Goal: Obtain resource: Obtain resource

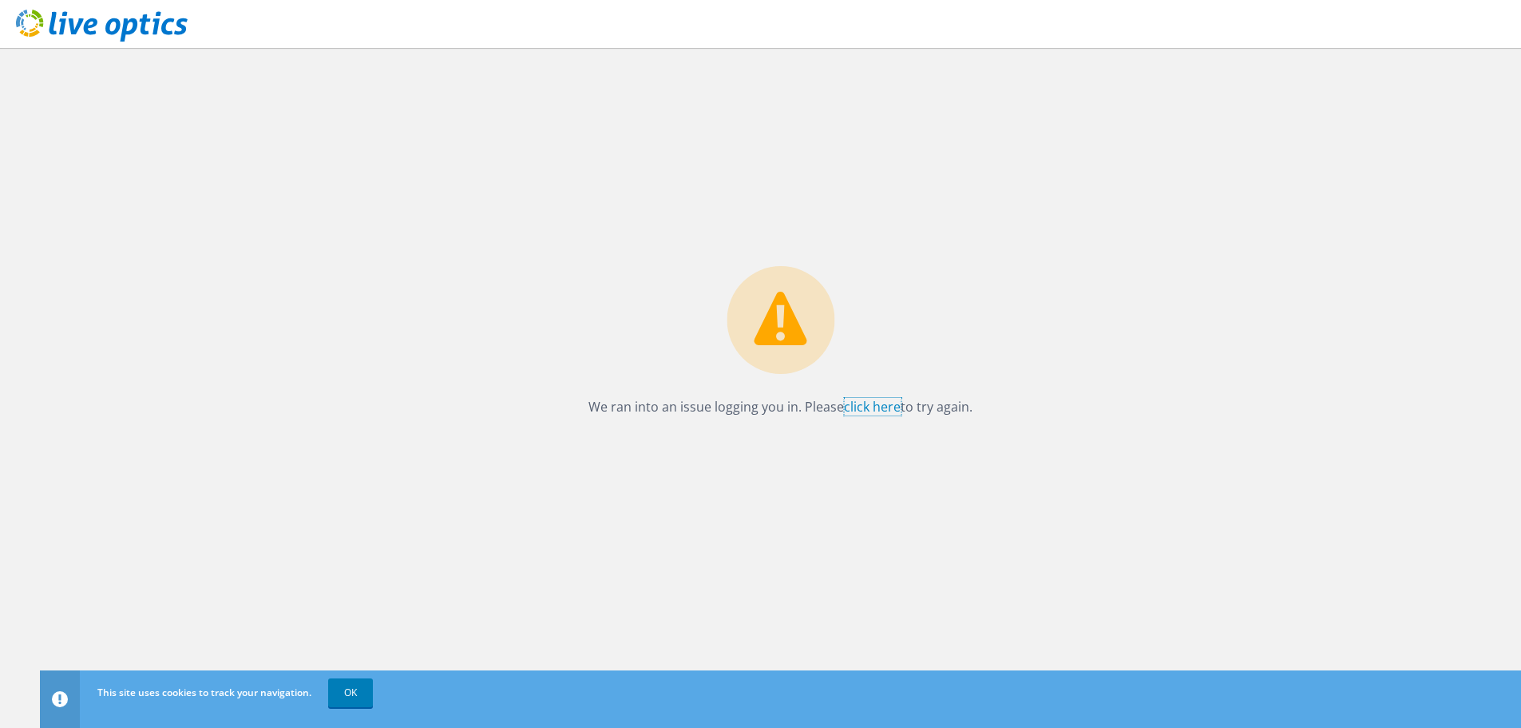
click at [871, 403] on link "click here" at bounding box center [872, 407] width 57 height 18
click at [351, 696] on link "OK" at bounding box center [350, 692] width 45 height 29
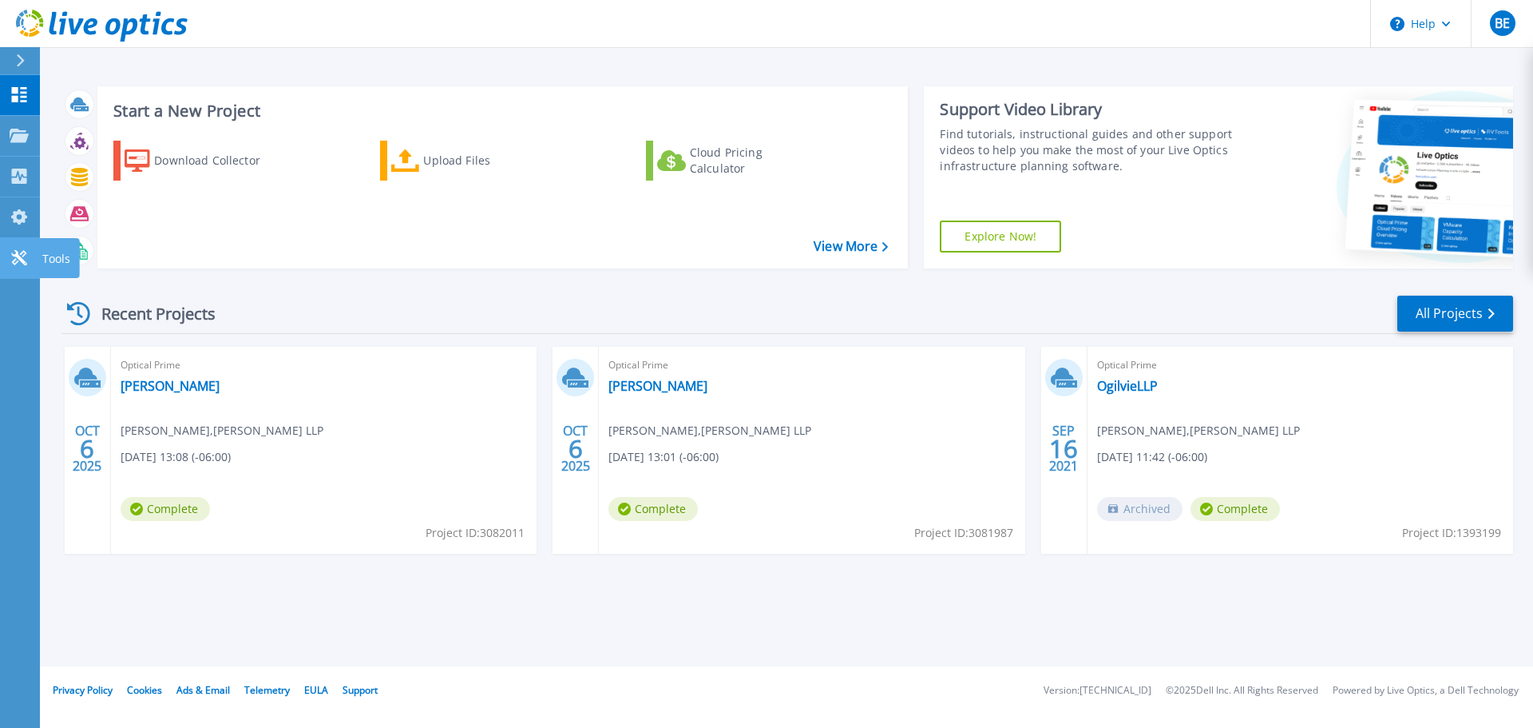
click at [15, 254] on icon at bounding box center [19, 257] width 19 height 15
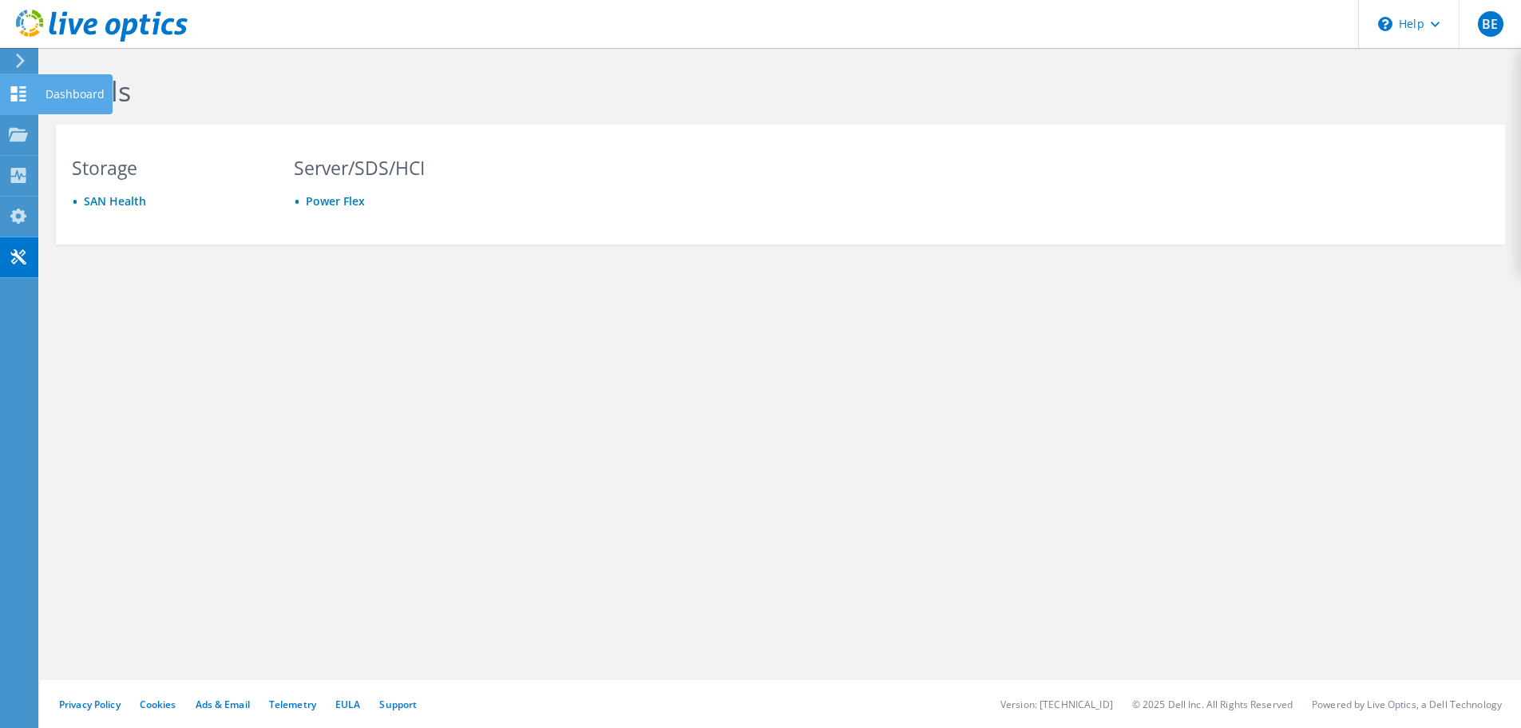
click at [9, 89] on icon at bounding box center [18, 93] width 19 height 15
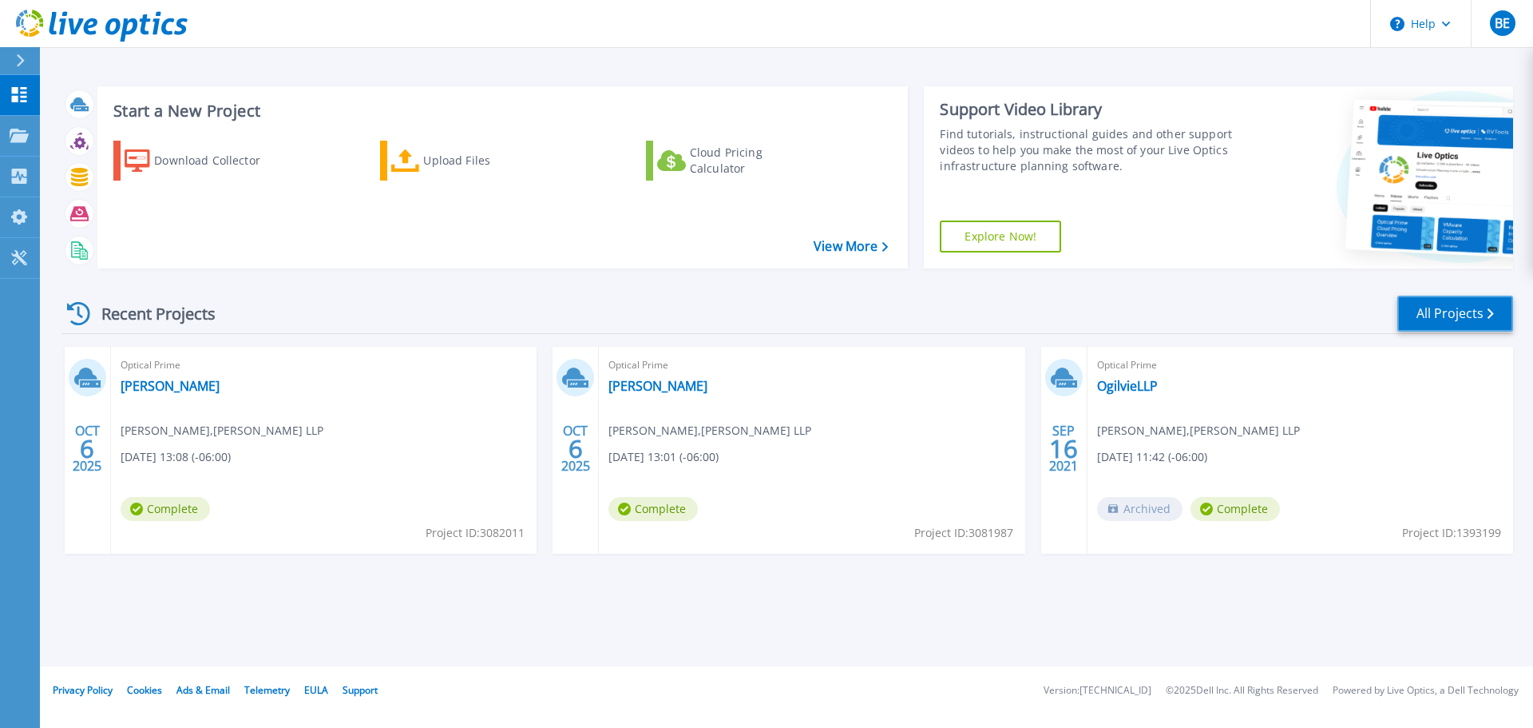
click at [1436, 306] on link "All Projects" at bounding box center [1456, 313] width 116 height 36
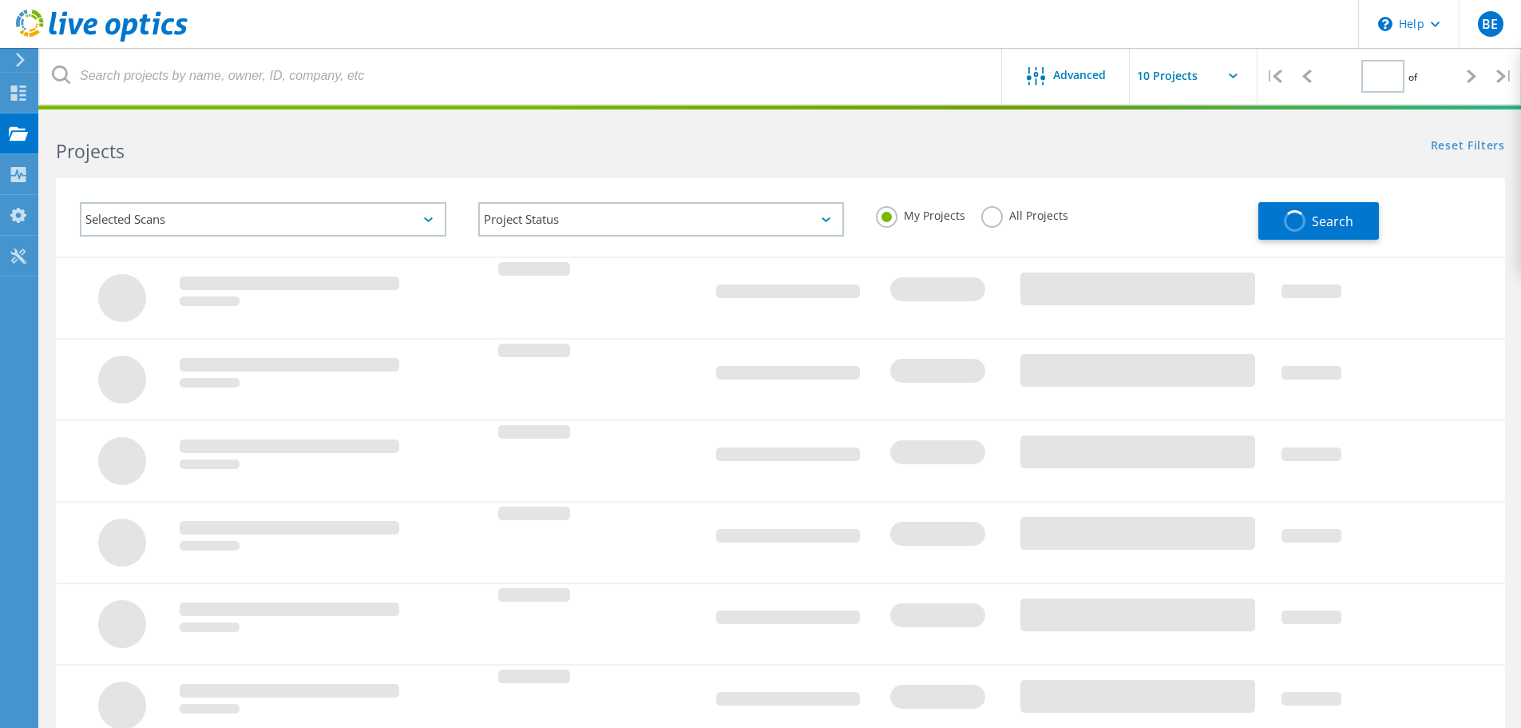
type input "1"
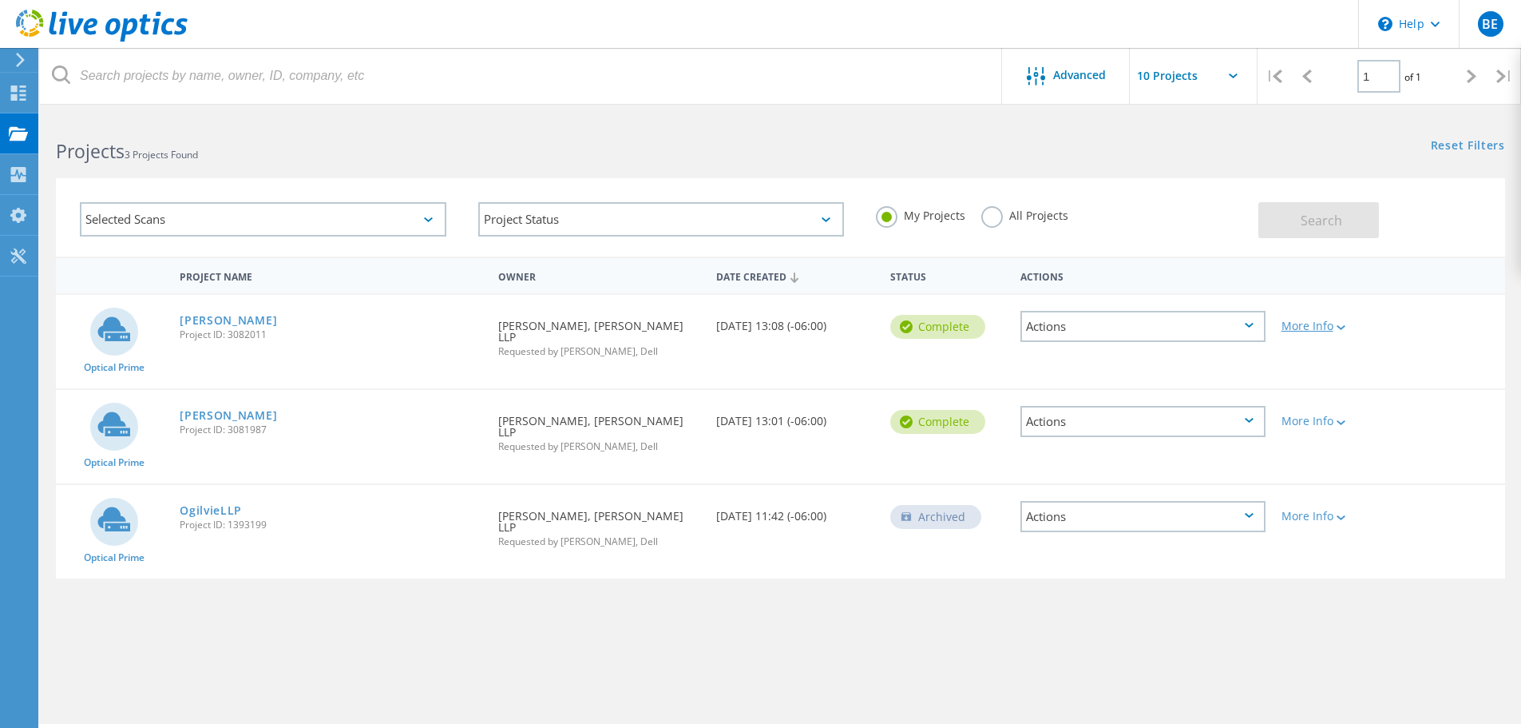
click at [1331, 325] on div "More Info" at bounding box center [1332, 325] width 100 height 11
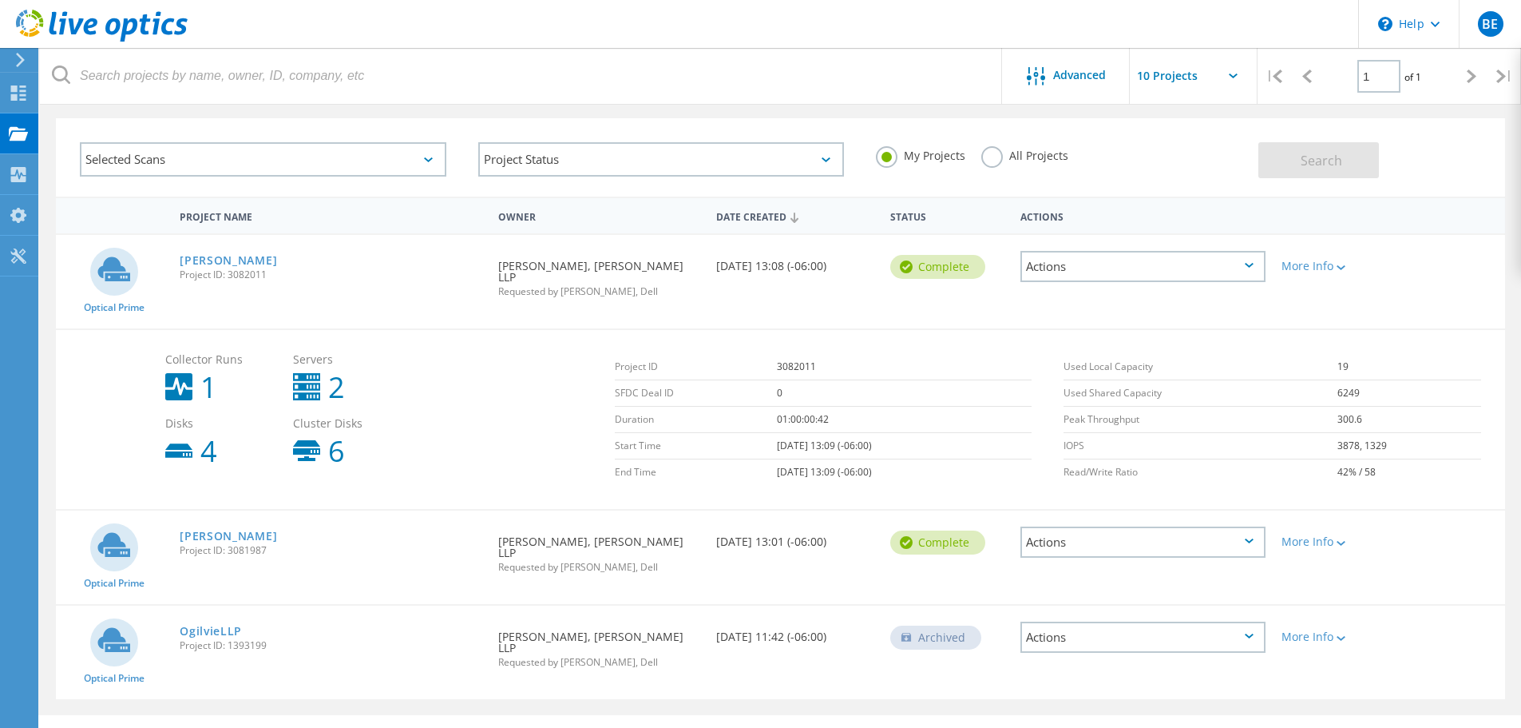
scroll to position [61, 0]
click at [1343, 539] on icon at bounding box center [1341, 541] width 9 height 5
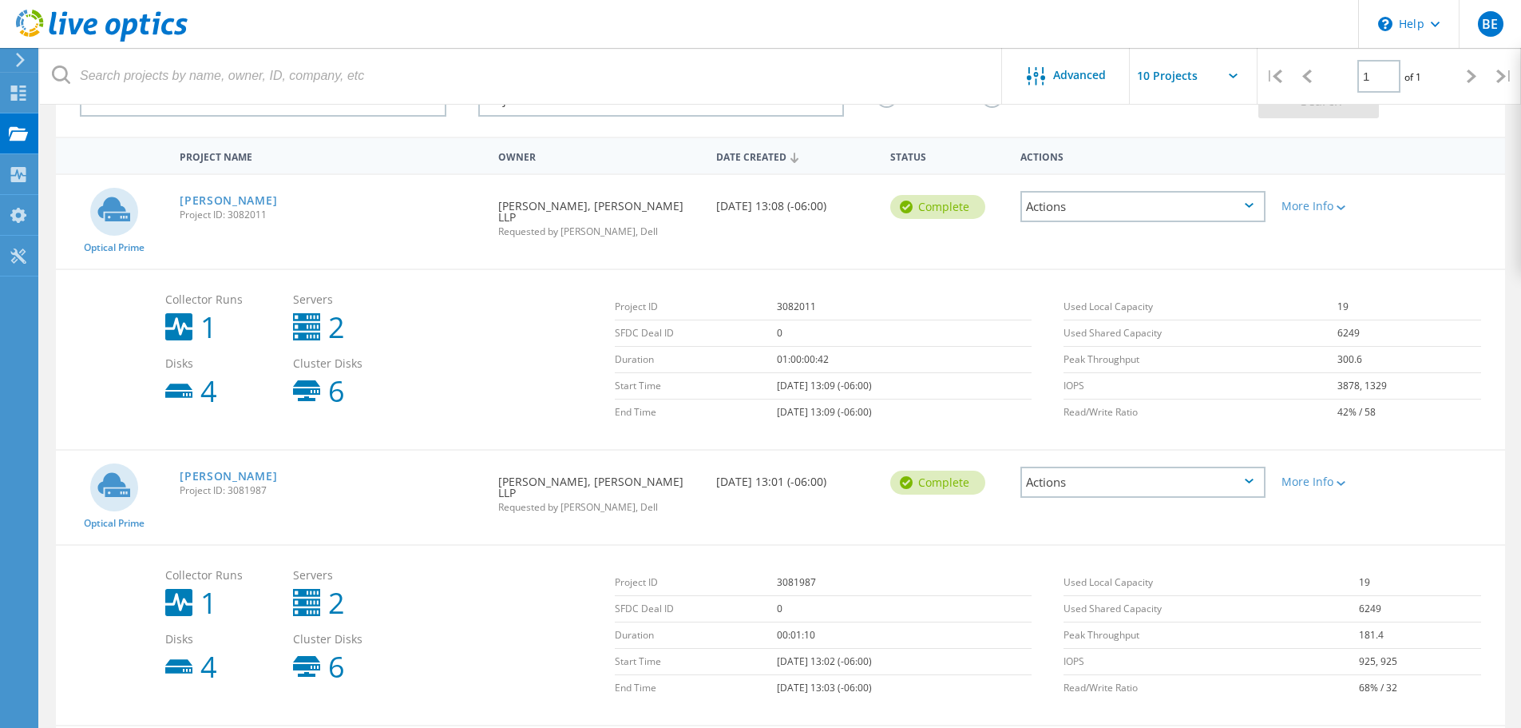
scroll to position [82, 0]
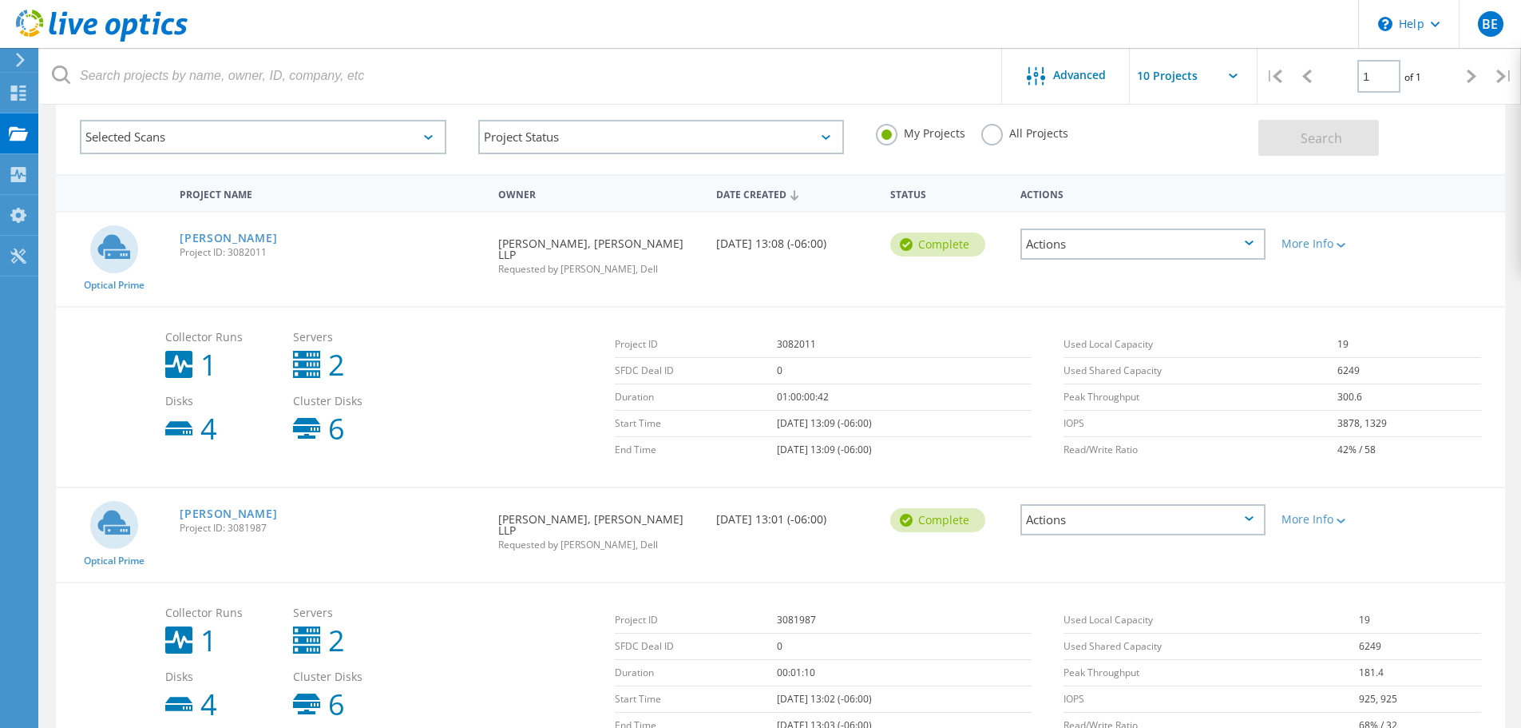
click at [1250, 246] on div "Actions" at bounding box center [1143, 243] width 245 height 31
click at [1169, 210] on div "View Project" at bounding box center [1143, 207] width 242 height 25
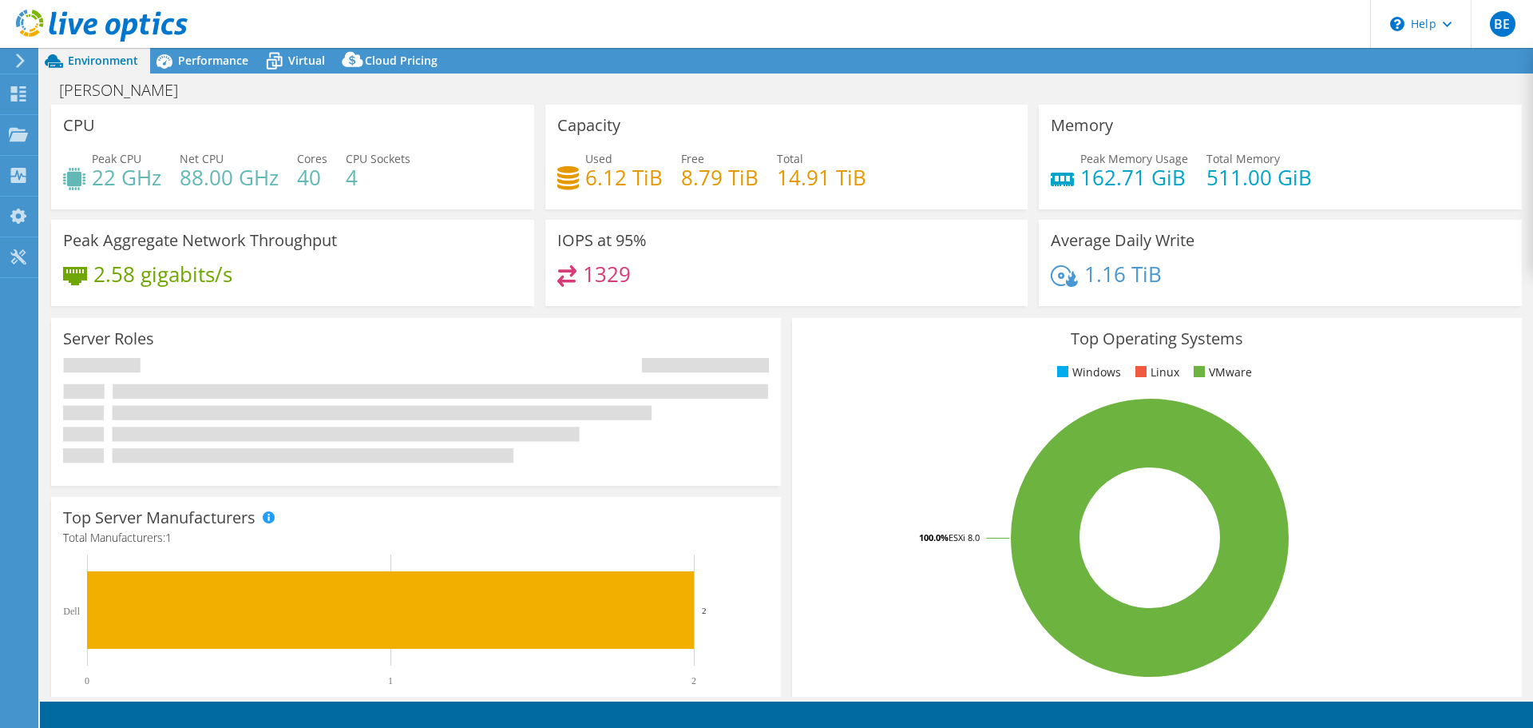
select select "Canada"
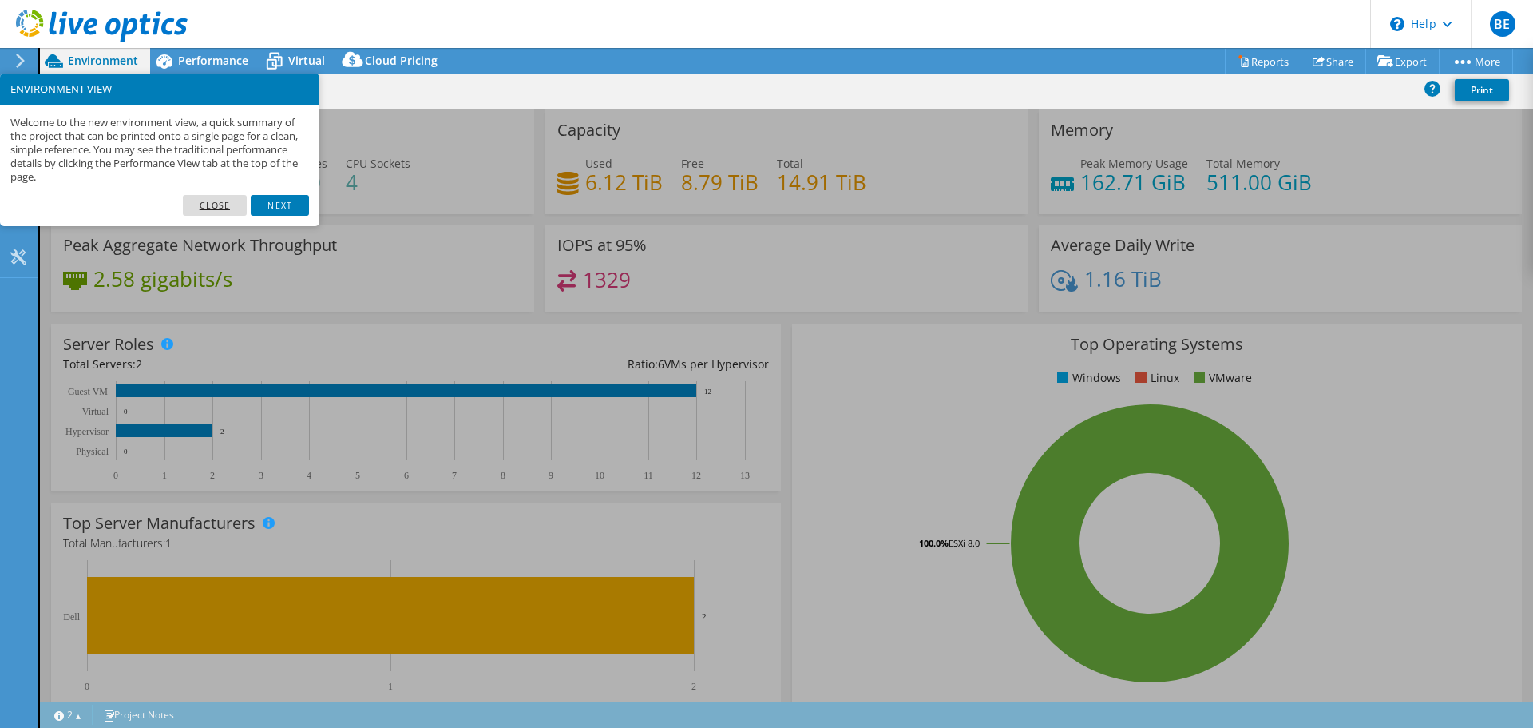
click at [221, 206] on link "Close" at bounding box center [215, 205] width 65 height 21
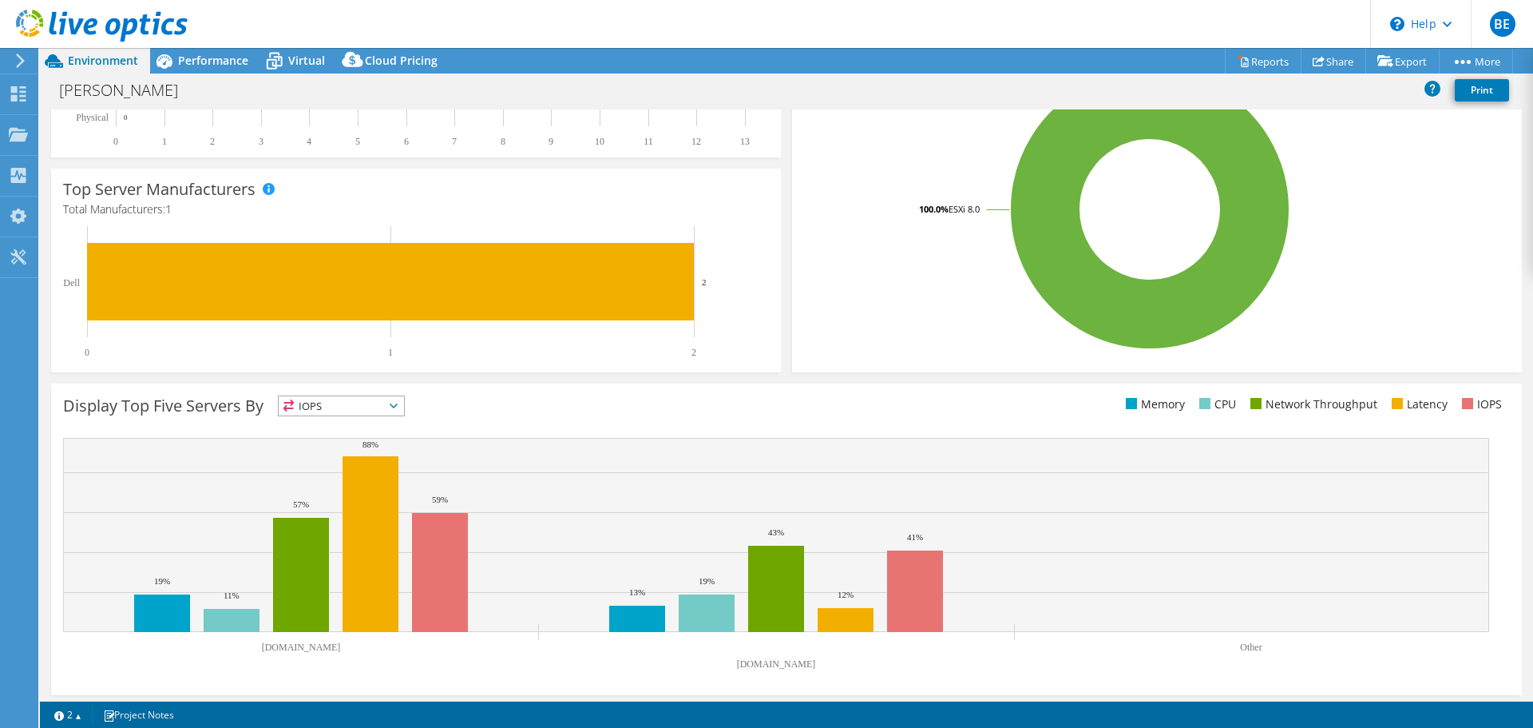
scroll to position [339, 0]
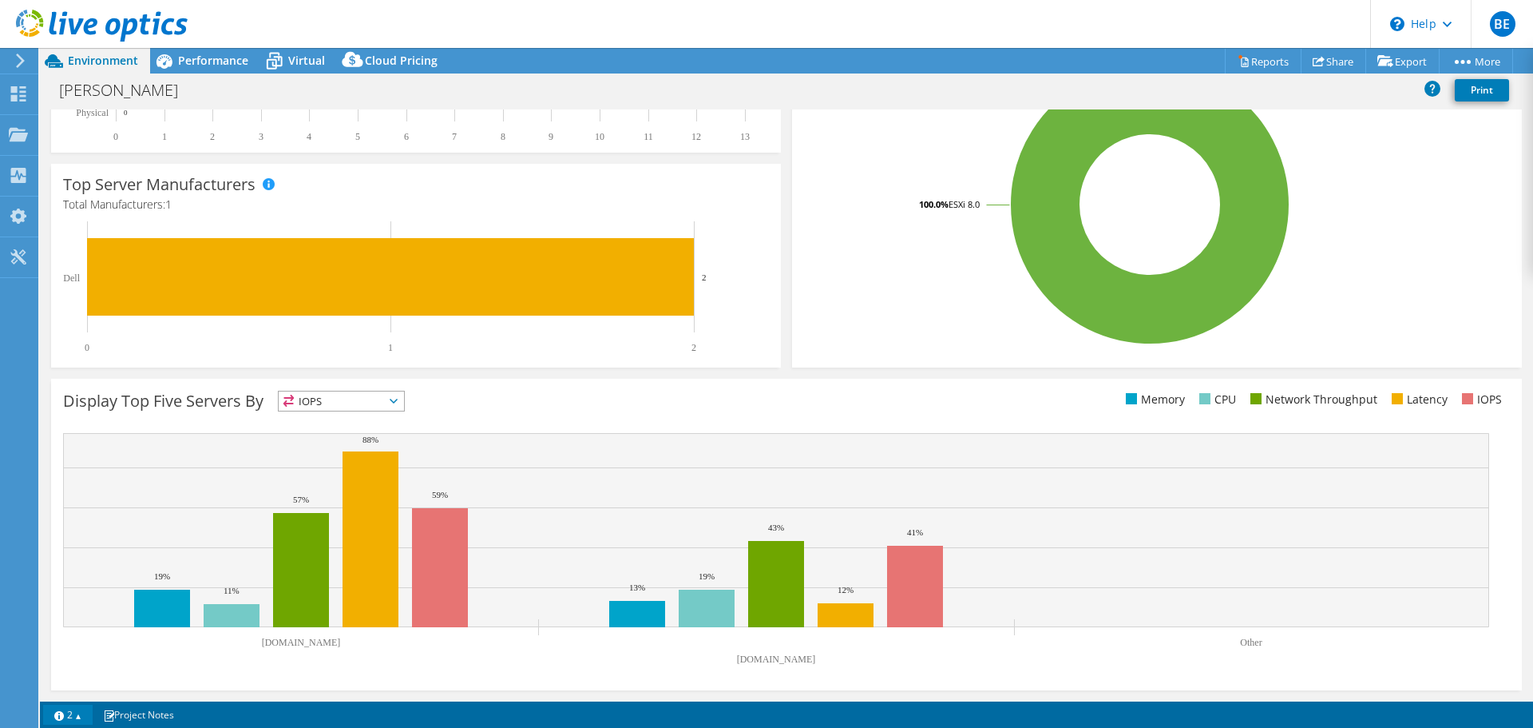
click at [82, 716] on link "2" at bounding box center [68, 714] width 50 height 20
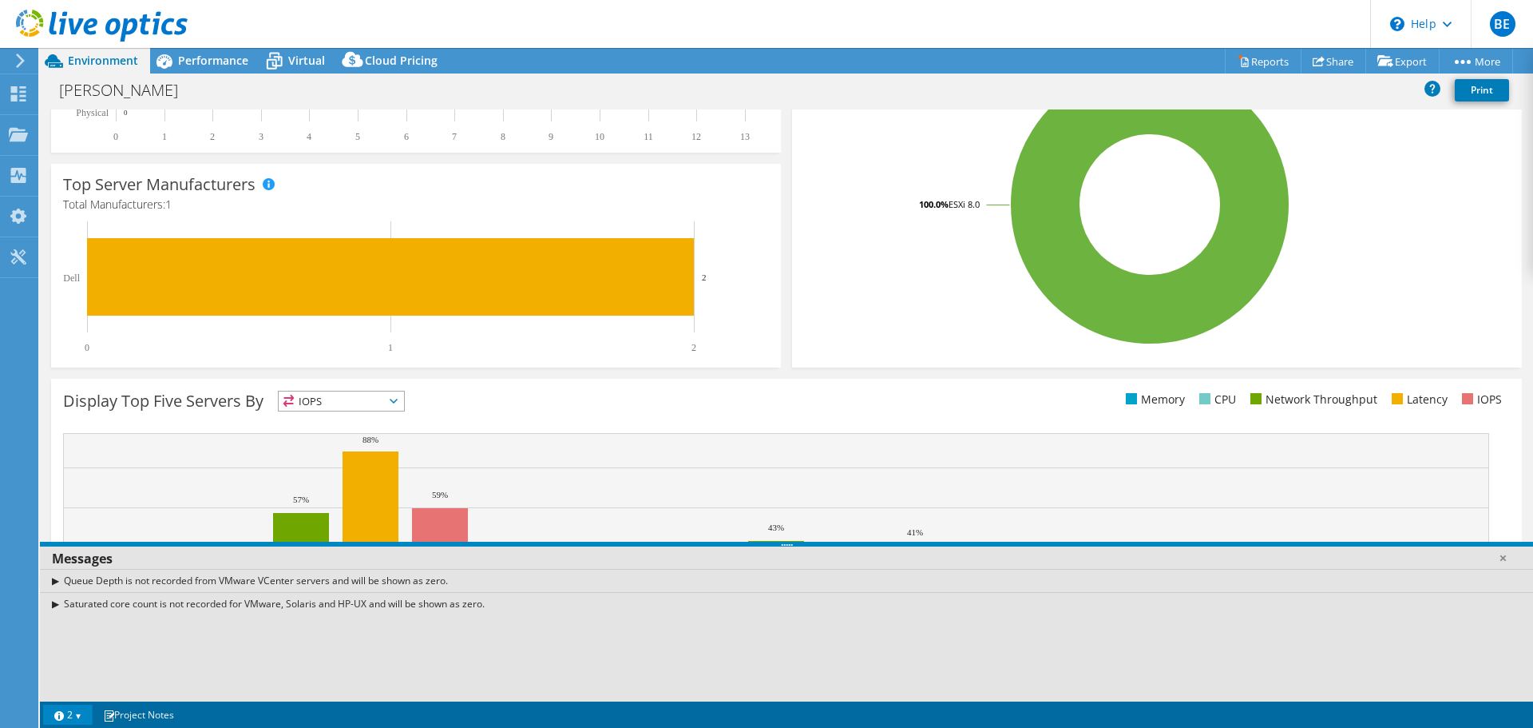
click at [823, 217] on rect at bounding box center [1150, 205] width 692 height 280
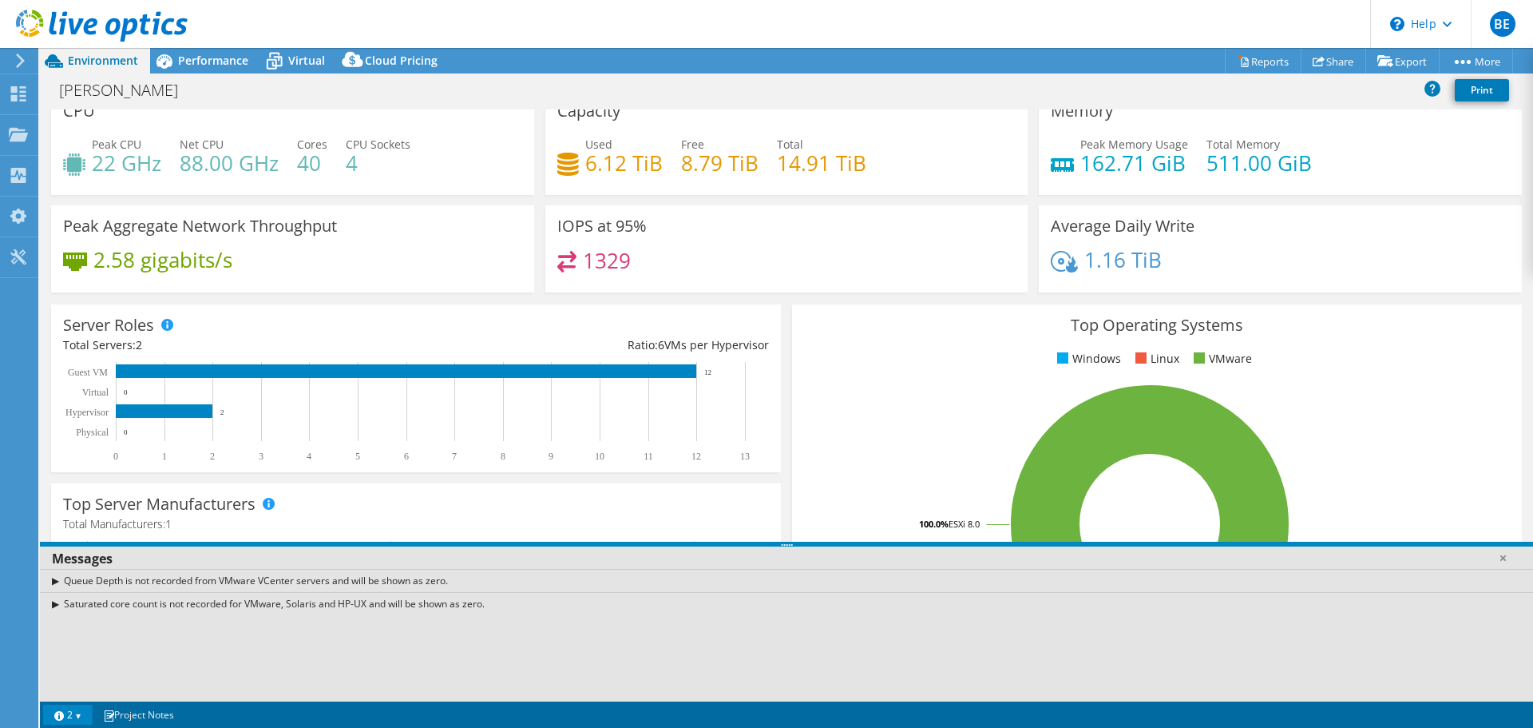
scroll to position [0, 0]
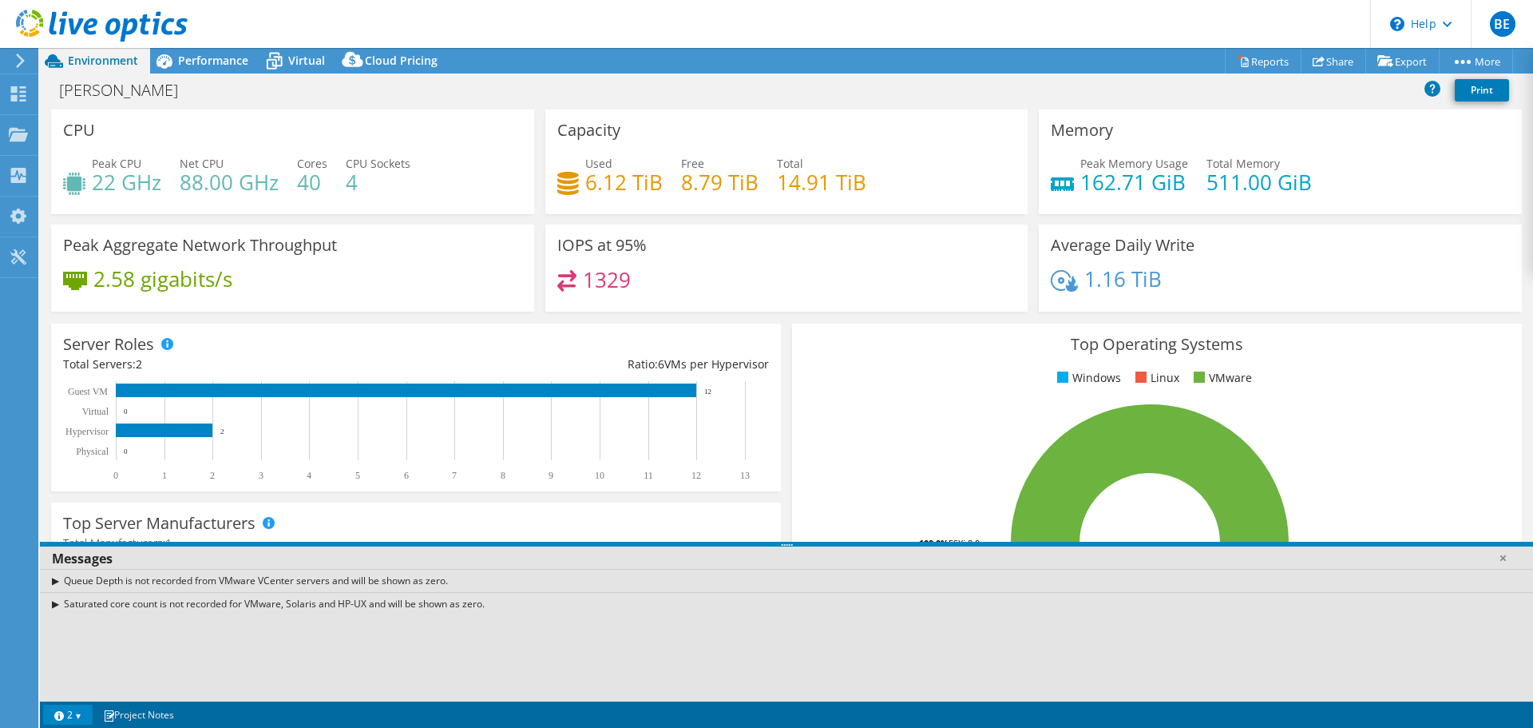
click at [65, 720] on link "2" at bounding box center [68, 714] width 50 height 20
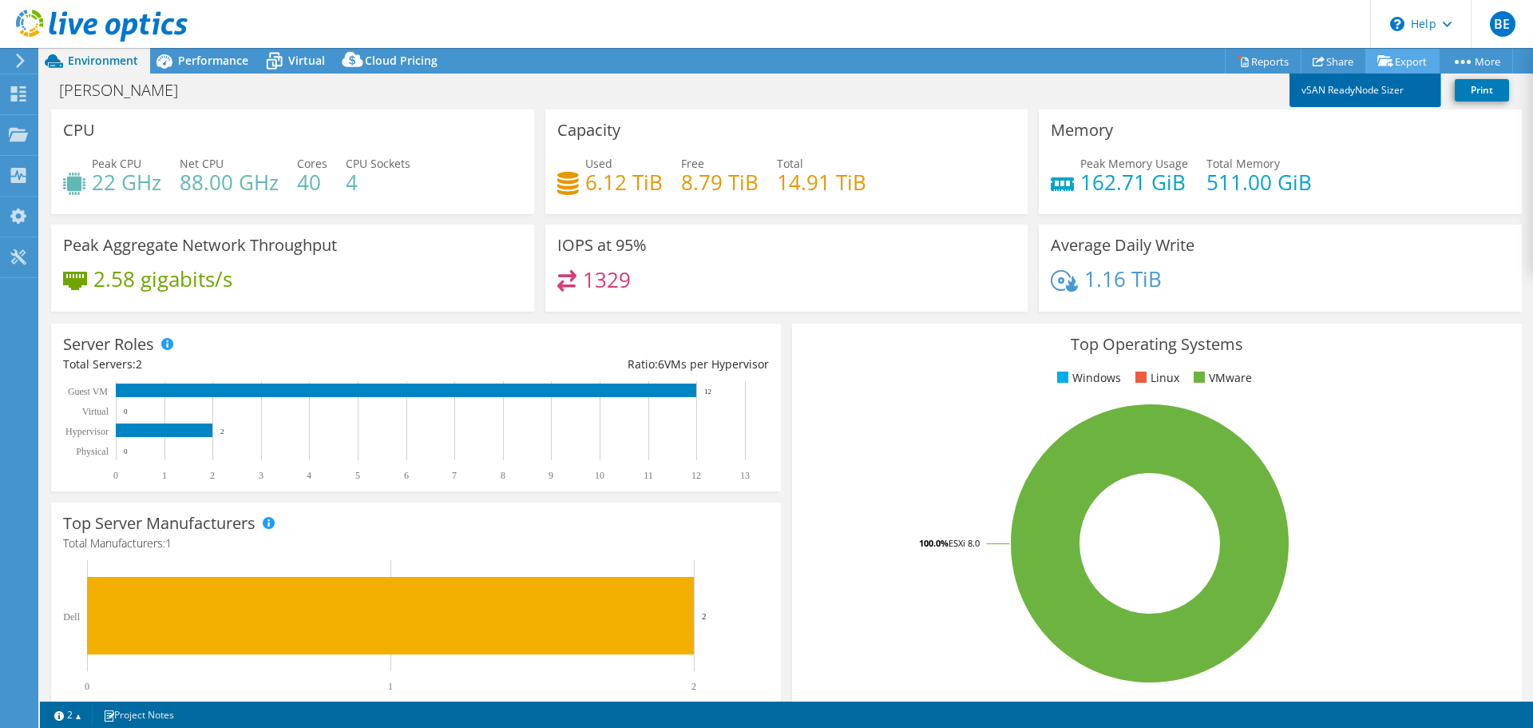
click at [1365, 92] on link "vSAN ReadyNode Sizer" at bounding box center [1366, 90] width 152 height 34
click at [1238, 67] on icon at bounding box center [1244, 61] width 12 height 12
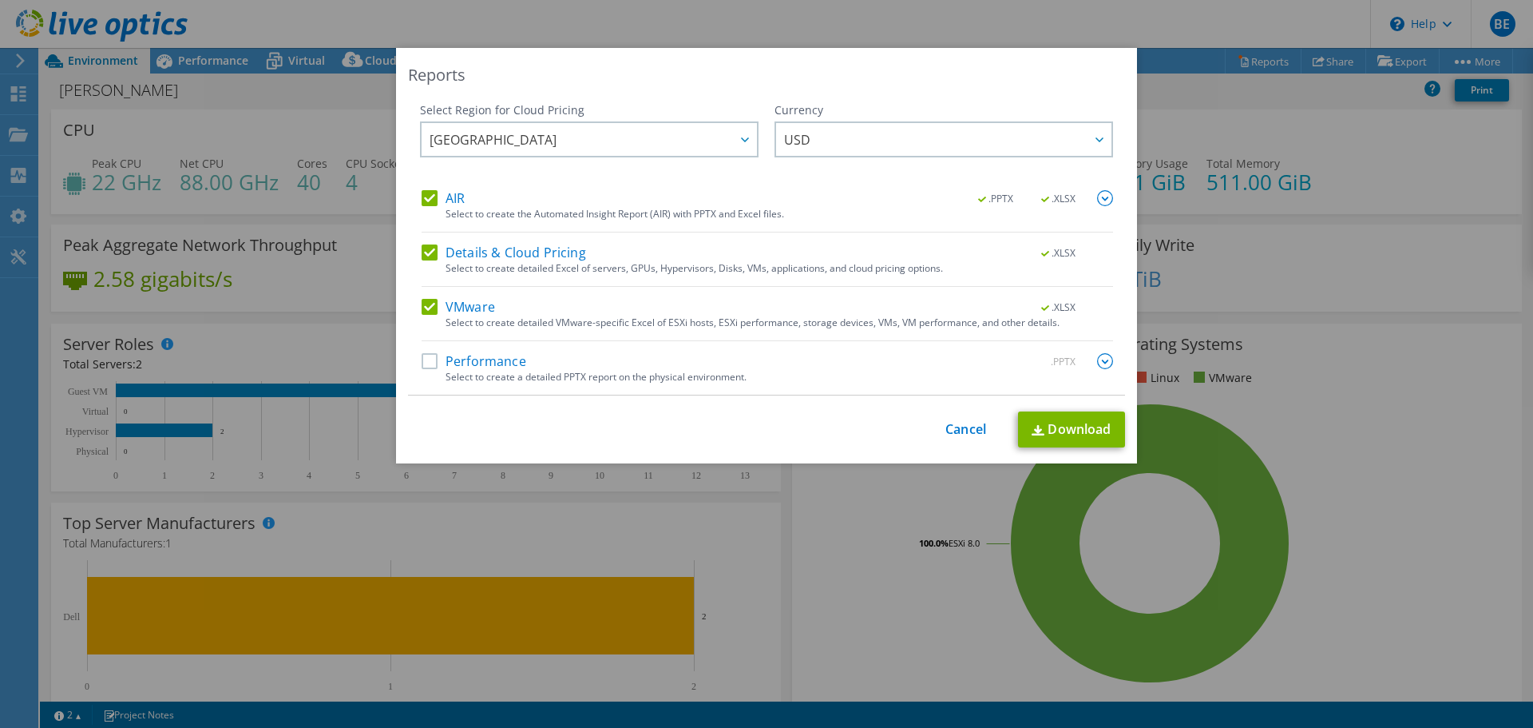
click at [413, 358] on div "Select Region for Cloud Pricing Asia Pacific (Hong Kong) Asia Pacific (Mumbai) …" at bounding box center [766, 248] width 717 height 293
click at [424, 362] on label "Performance" at bounding box center [474, 361] width 105 height 16
click at [0, 0] on input "Performance" at bounding box center [0, 0] width 0 height 0
click at [1096, 140] on icon at bounding box center [1100, 139] width 8 height 5
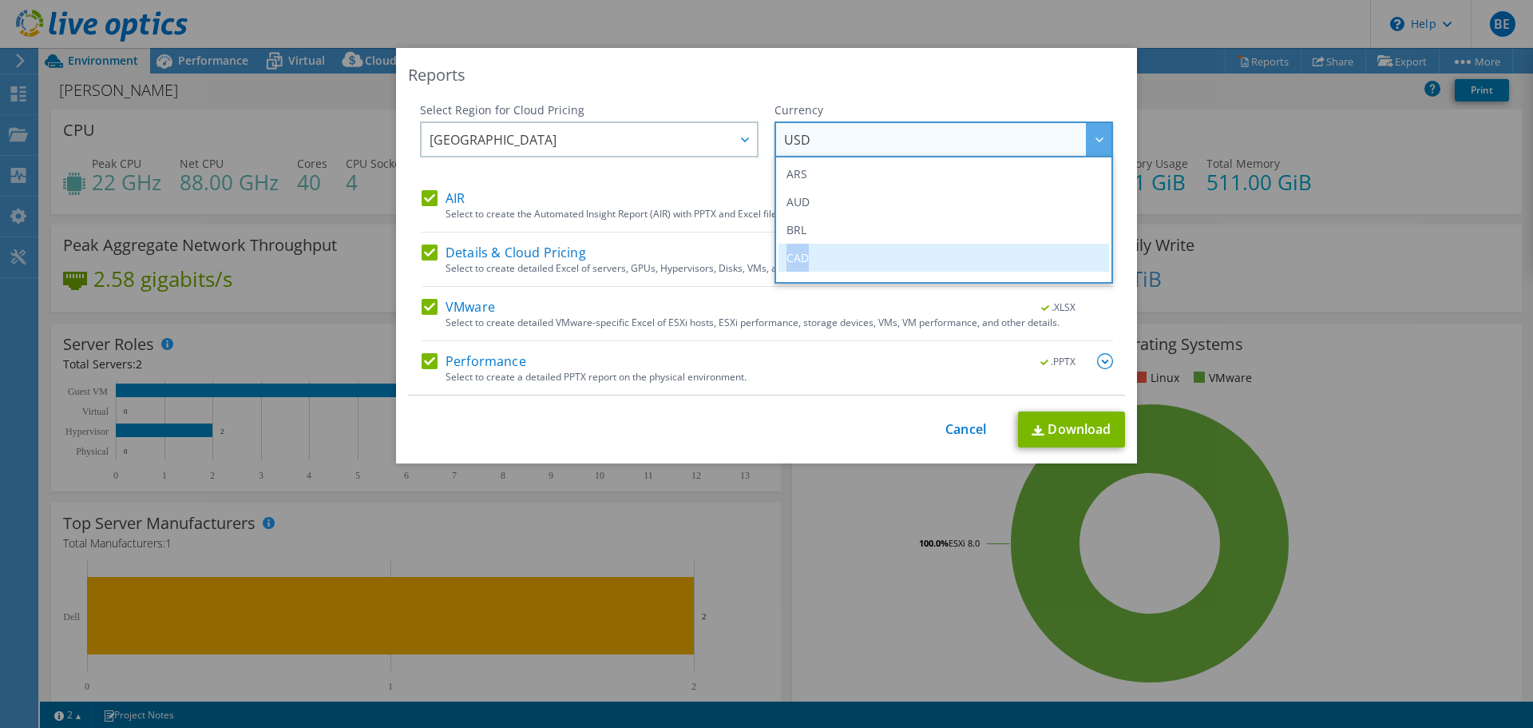
click at [970, 257] on ul "ARS AUD BRL CAD CHF CLP CNY DKK EUR GBP HKD HUF INR JPY MXN MYR NOK NZD PEN SEK…" at bounding box center [944, 220] width 339 height 128
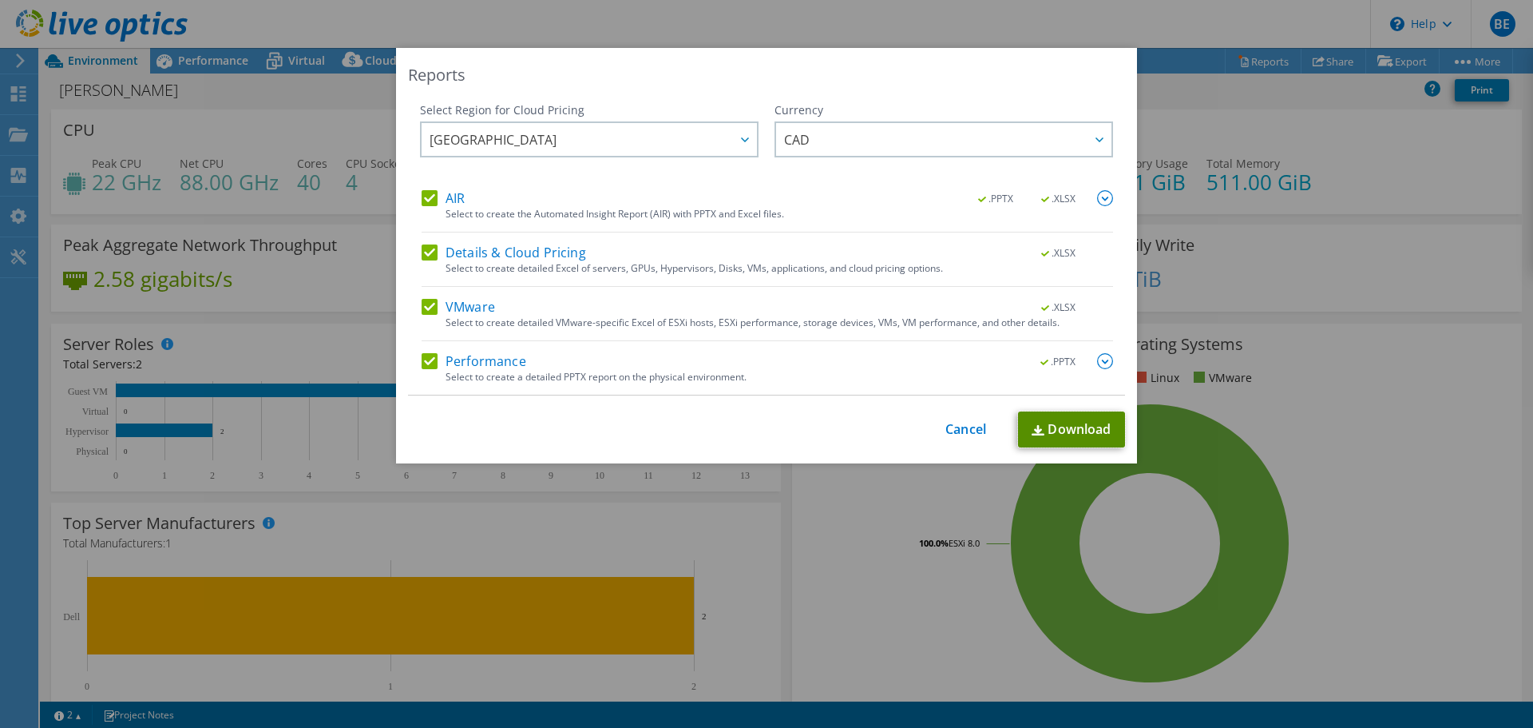
click at [1047, 423] on link "Download" at bounding box center [1071, 429] width 107 height 36
click at [965, 426] on link "Cancel" at bounding box center [966, 429] width 41 height 15
